Goal: Task Accomplishment & Management: Manage account settings

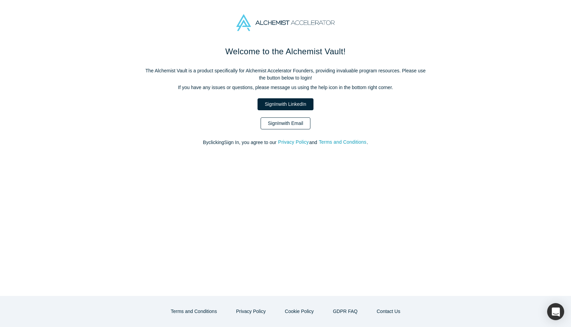
click at [275, 127] on link "Sign In with Email" at bounding box center [286, 123] width 50 height 12
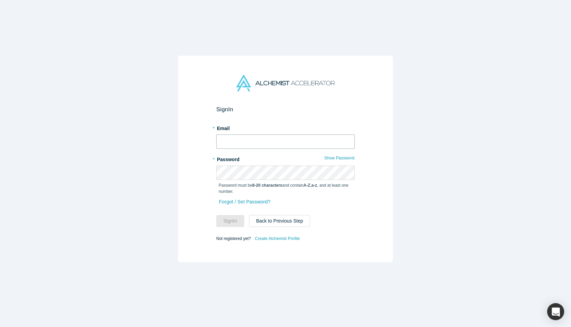
click at [260, 143] on input "text" at bounding box center [285, 141] width 139 height 14
type input "[EMAIL_ADDRESS][DOMAIN_NAME]"
click at [216, 215] on button "Sign In" at bounding box center [230, 221] width 28 height 12
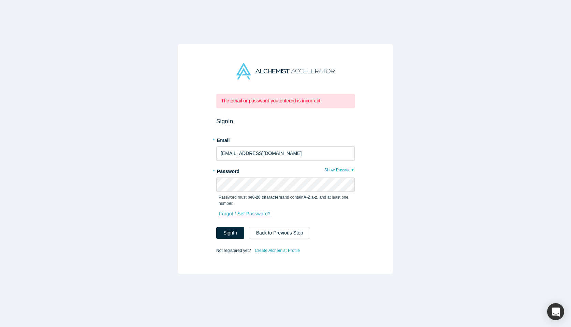
click at [226, 214] on link "Forgot / Set Password?" at bounding box center [245, 214] width 52 height 12
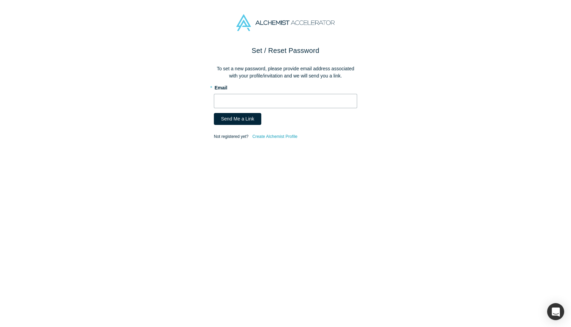
click at [224, 101] on input "text" at bounding box center [285, 101] width 143 height 14
click at [225, 120] on button "Send Me a Link" at bounding box center [237, 119] width 47 height 12
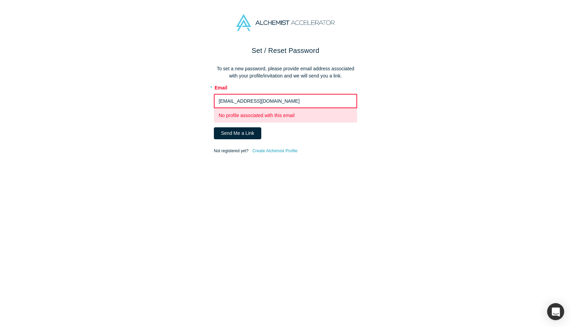
click at [231, 102] on input "[EMAIL_ADDRESS][DOMAIN_NAME]" at bounding box center [285, 101] width 143 height 14
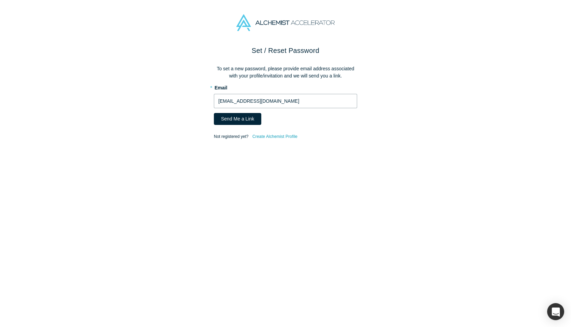
type input "[EMAIL_ADDRESS][DOMAIN_NAME]"
click at [214, 113] on button "Send Me a Link" at bounding box center [237, 119] width 47 height 12
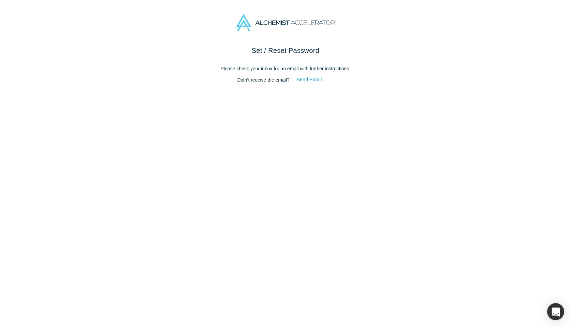
click at [230, 122] on div "Set / Reset Password Please check your inbox for an email with further instruct…" at bounding box center [285, 185] width 571 height 281
click at [121, 55] on div "Set / Reset Password Please check your inbox for an email with further instruct…" at bounding box center [285, 185] width 571 height 281
